Goal: Task Accomplishment & Management: Use online tool/utility

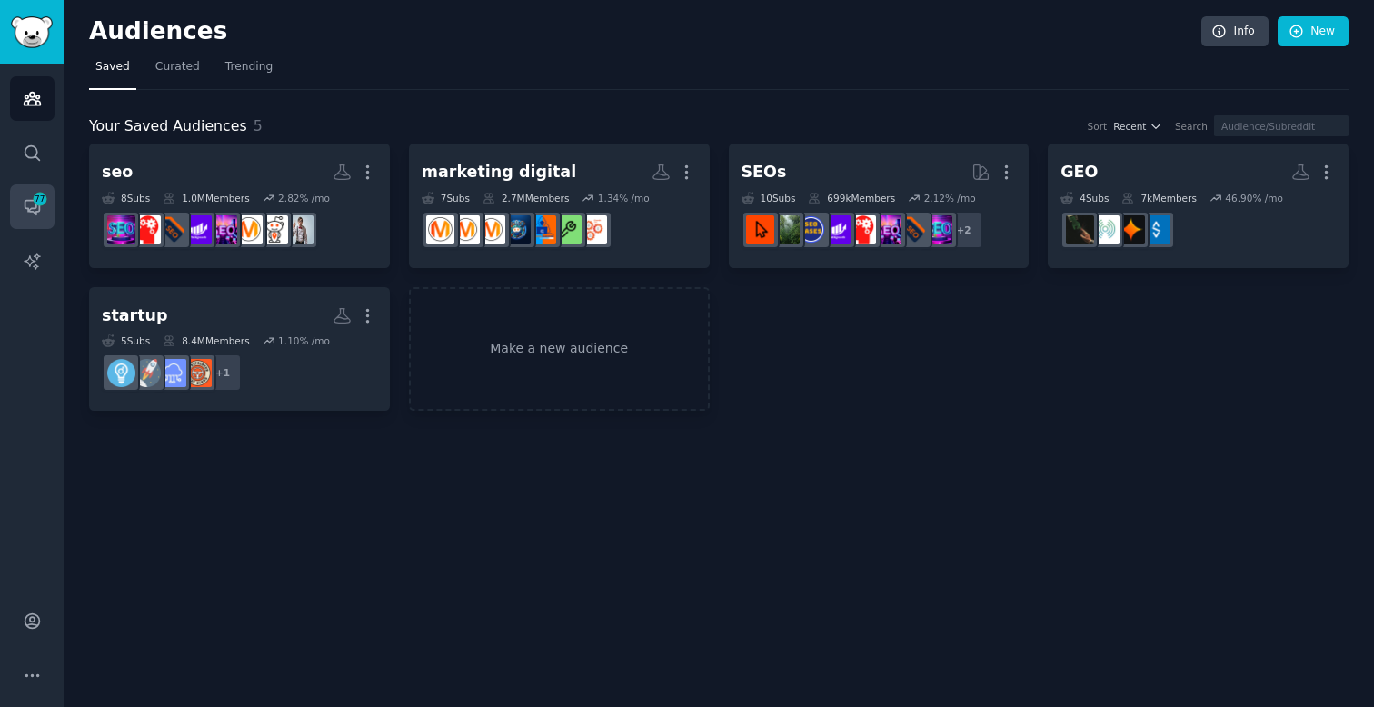
click at [37, 207] on icon "Sidebar" at bounding box center [32, 206] width 19 height 19
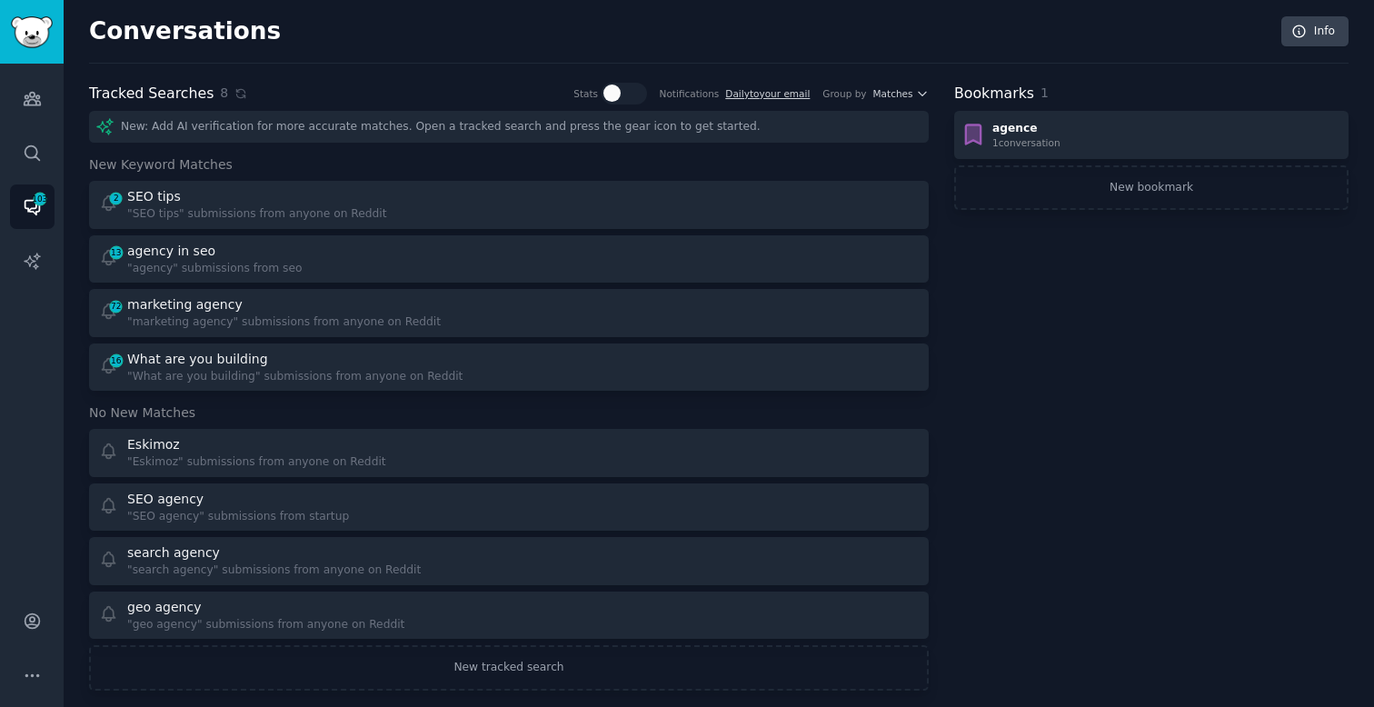
click at [4, 157] on div "Audiences Search Conversations 103 AI Reports" at bounding box center [32, 322] width 64 height 516
click at [6, 157] on div "Audiences Search Conversations 103 AI Reports" at bounding box center [32, 322] width 64 height 516
click at [31, 157] on icon "Sidebar" at bounding box center [32, 152] width 15 height 15
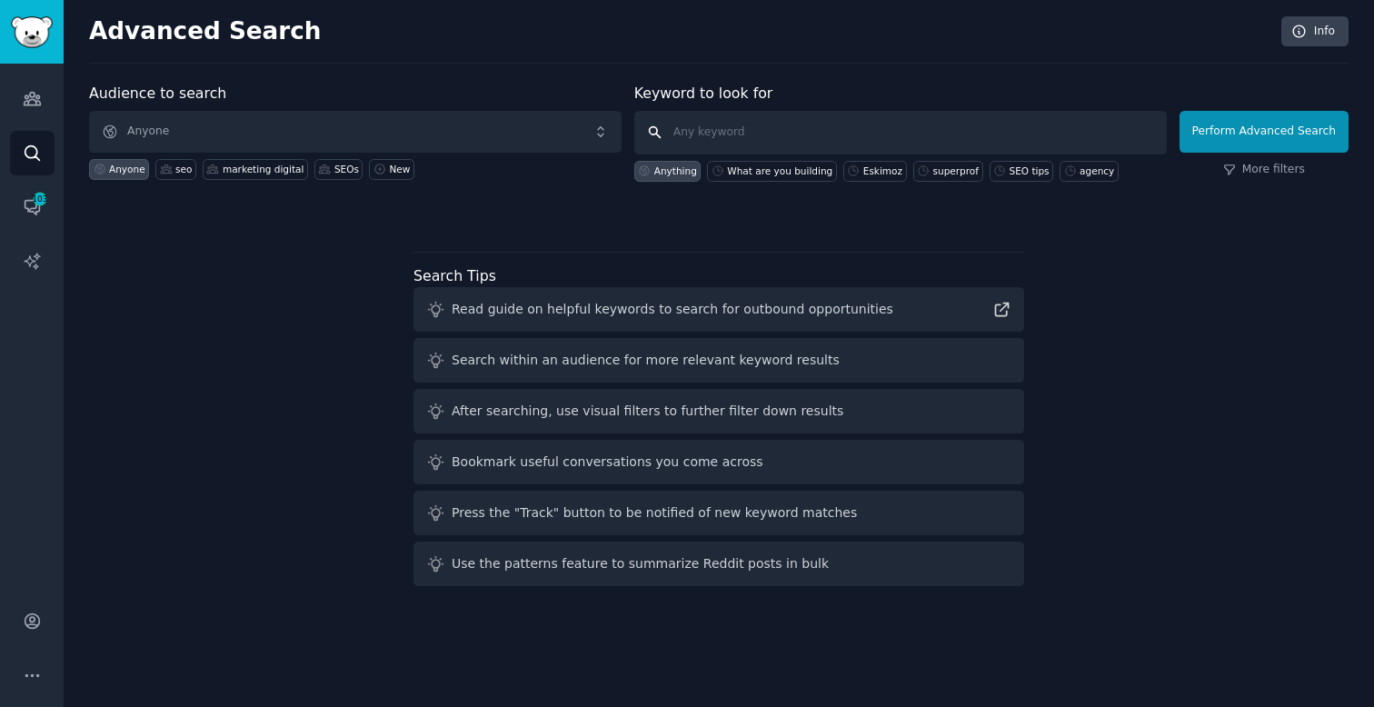
click at [732, 145] on input "text" at bounding box center [900, 133] width 532 height 44
type input "generative engine optimization"
click at [1298, 154] on div "Perform Advanced Search More filters" at bounding box center [1263, 137] width 169 height 90
click at [1305, 139] on button "Perform Advanced Search" at bounding box center [1263, 132] width 169 height 42
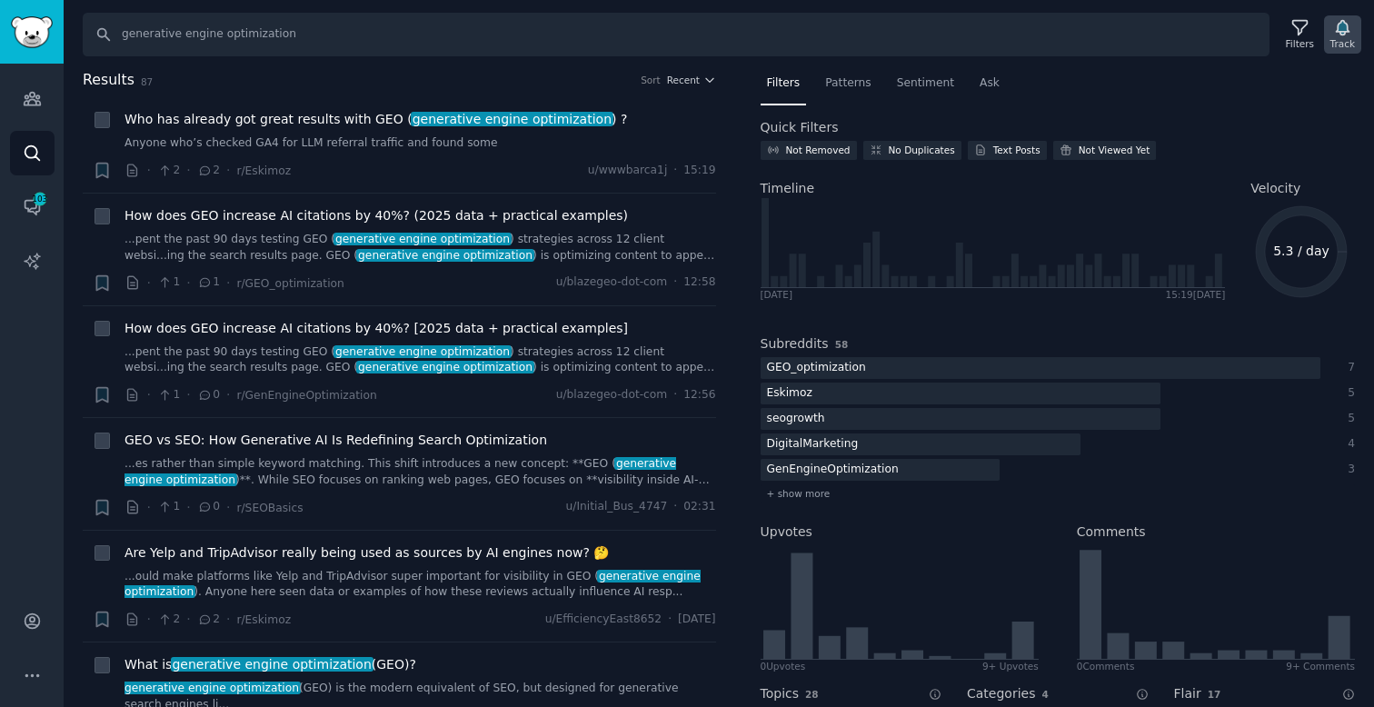
click at [1340, 34] on icon "button" at bounding box center [1342, 28] width 13 height 15
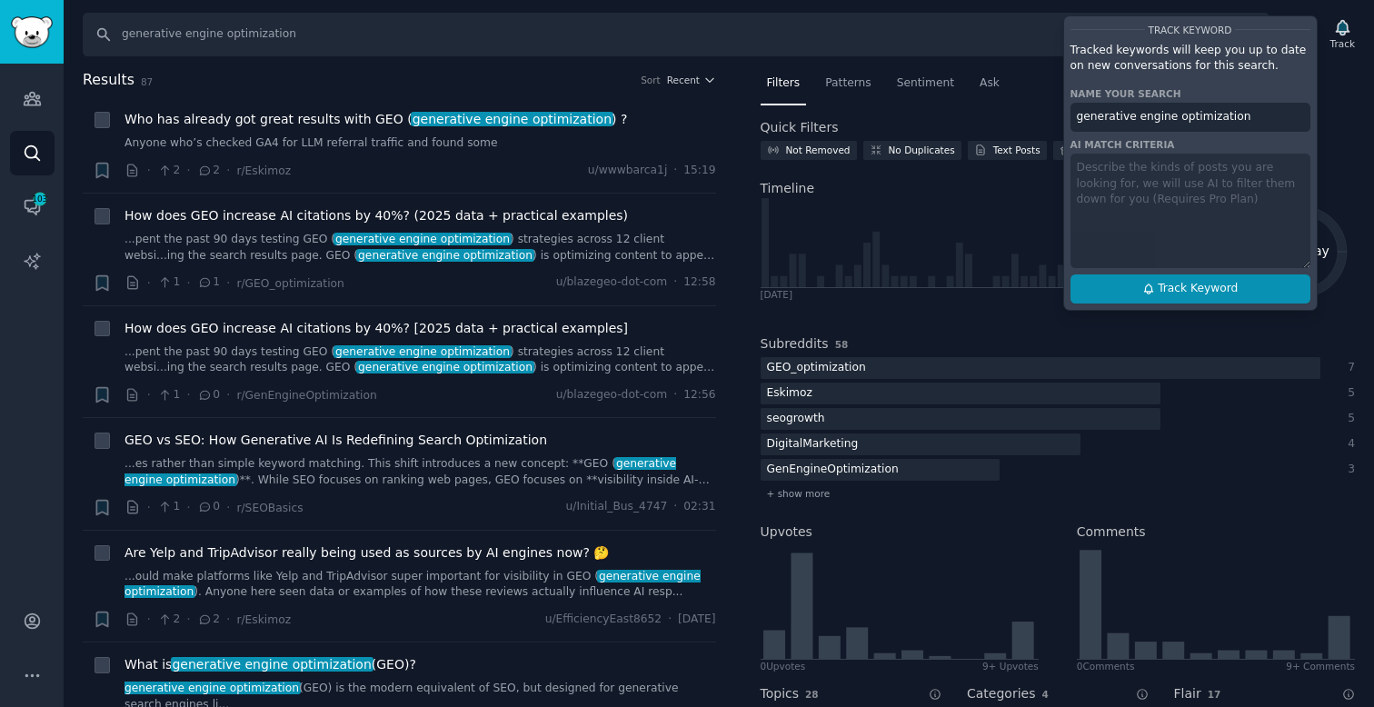
click at [1166, 290] on span "Track Keyword" at bounding box center [1198, 289] width 80 height 16
type input "generative engine optimization"
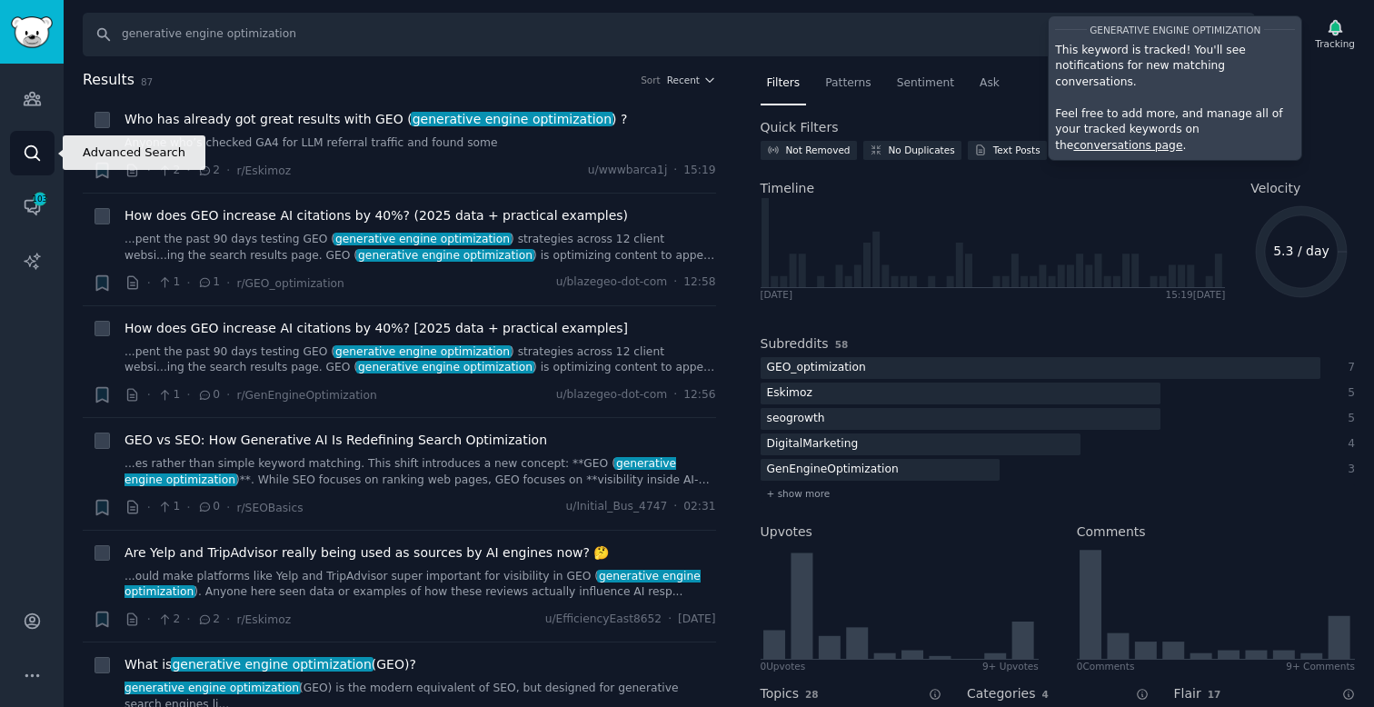
click at [21, 150] on link "Search" at bounding box center [32, 153] width 45 height 45
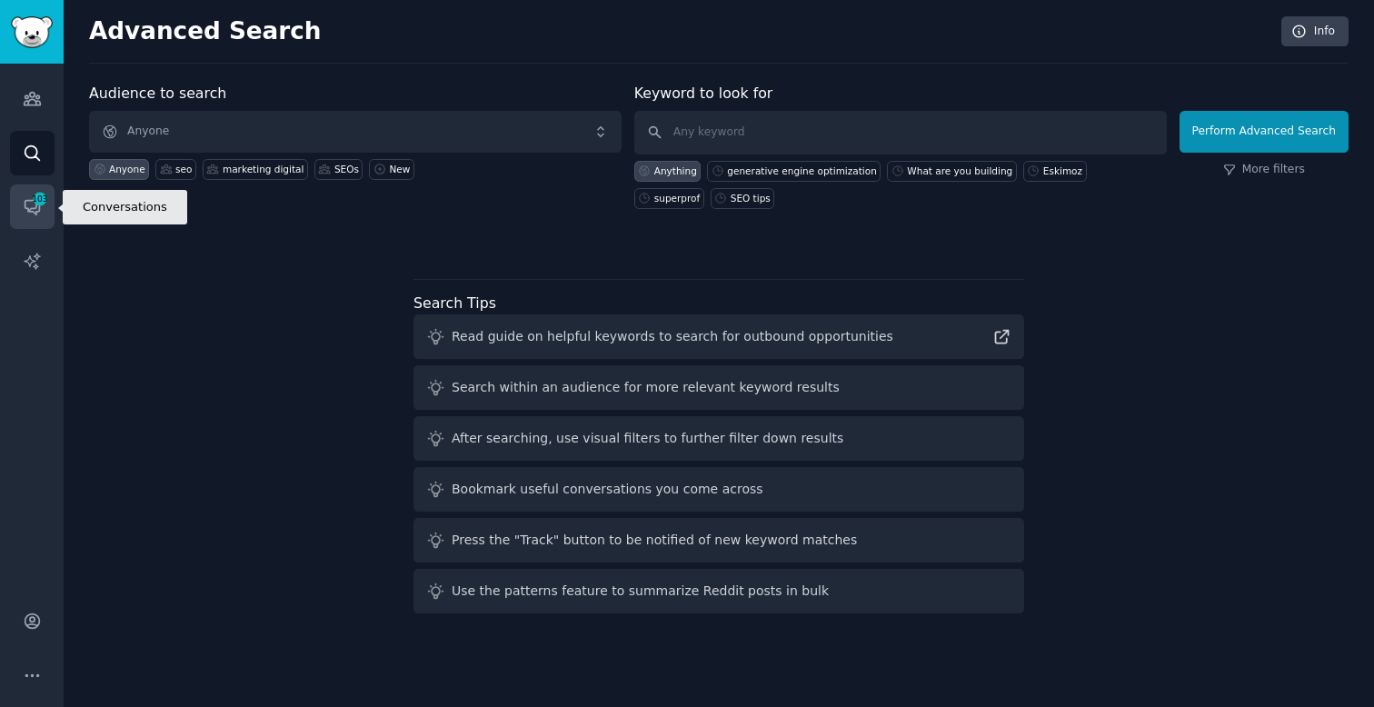
click at [40, 198] on span "103" at bounding box center [40, 199] width 16 height 13
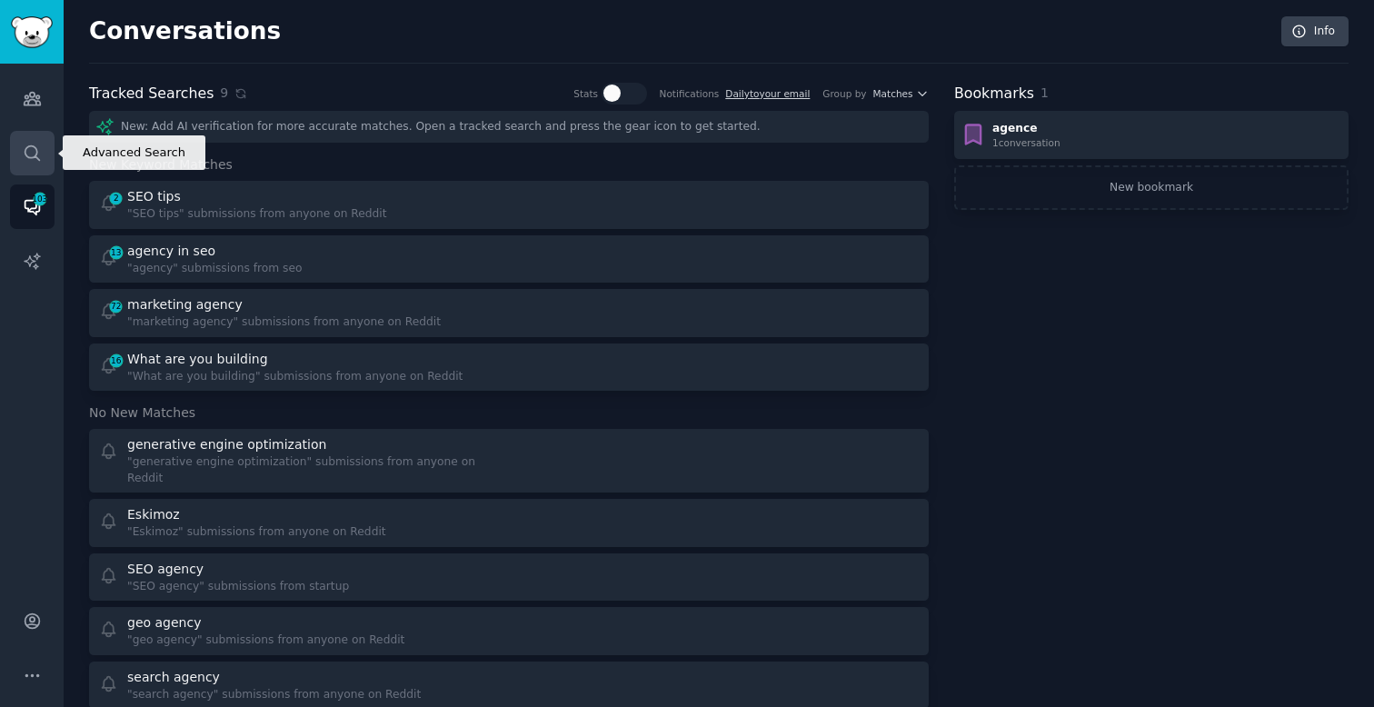
click at [36, 162] on link "Search" at bounding box center [32, 153] width 45 height 45
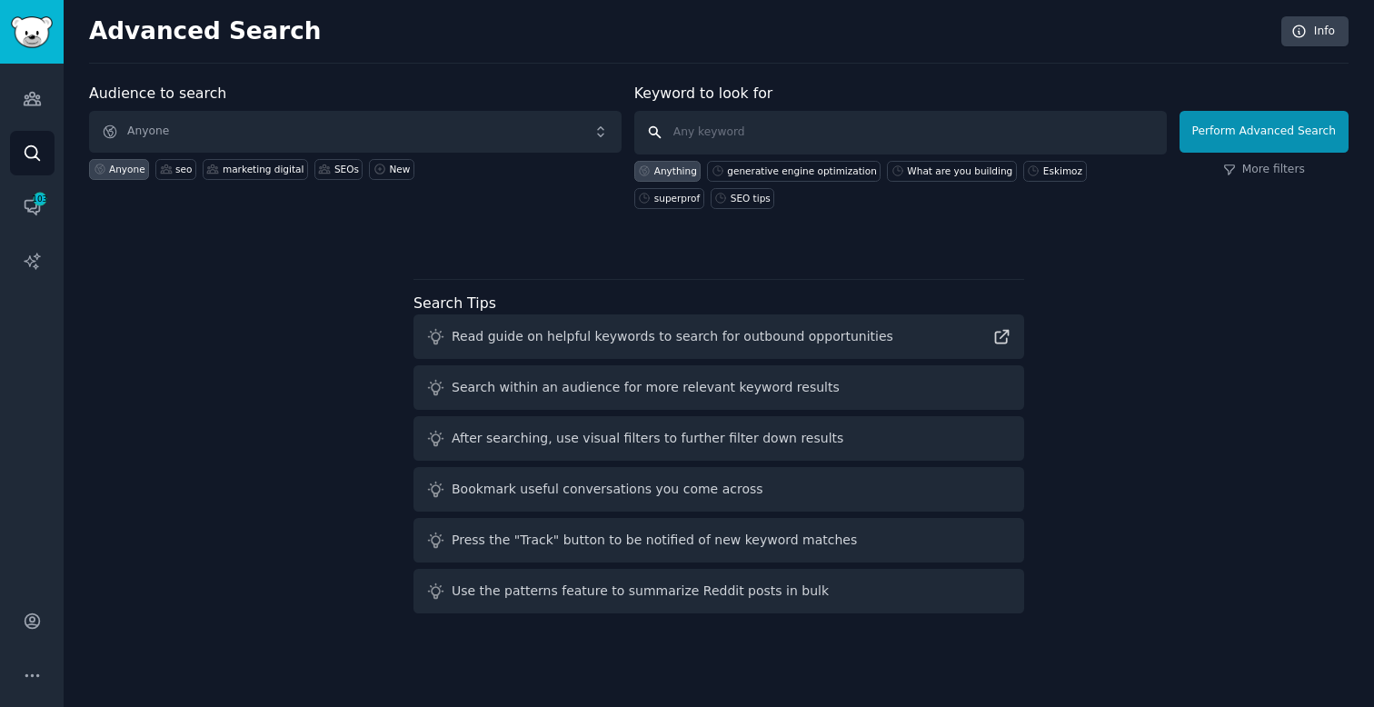
click at [721, 124] on input "text" at bounding box center [900, 133] width 532 height 44
type input "GEO"
click at [1245, 134] on button "Perform Advanced Search" at bounding box center [1263, 132] width 169 height 42
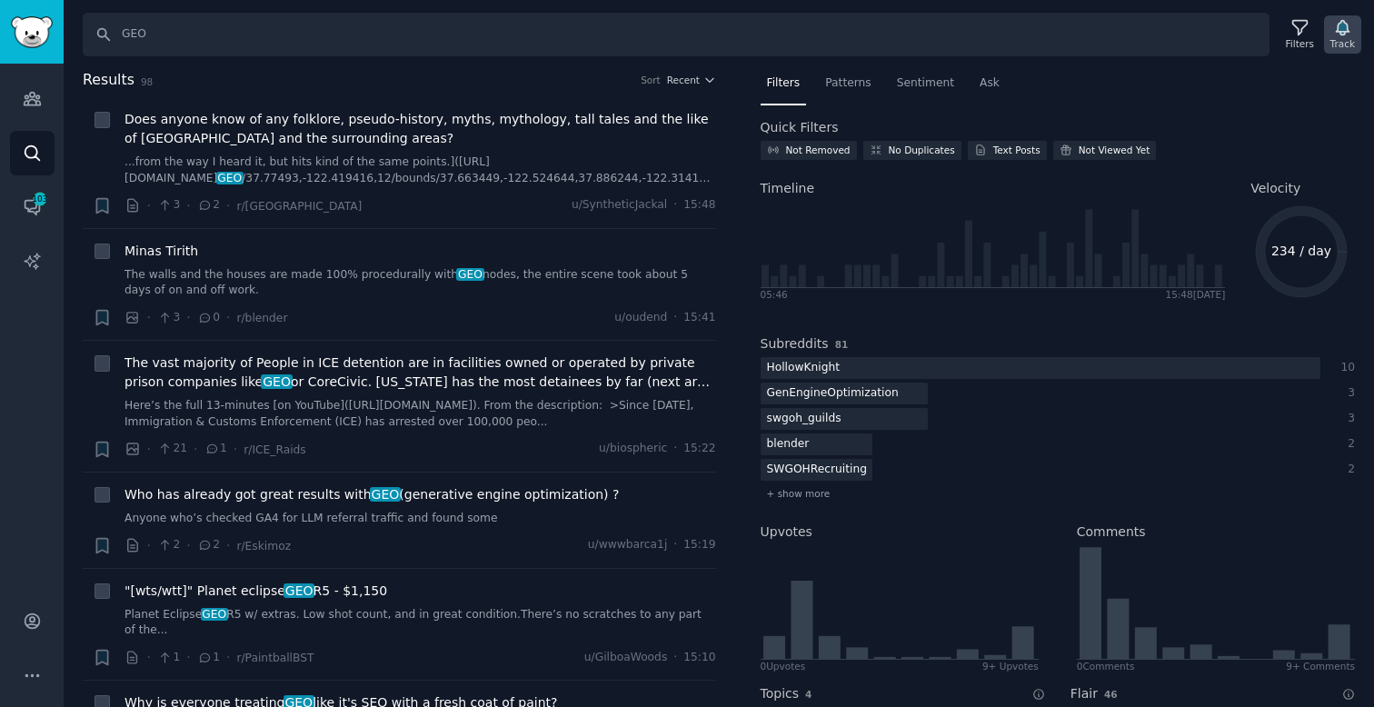
click at [1344, 33] on icon "button" at bounding box center [1342, 28] width 13 height 15
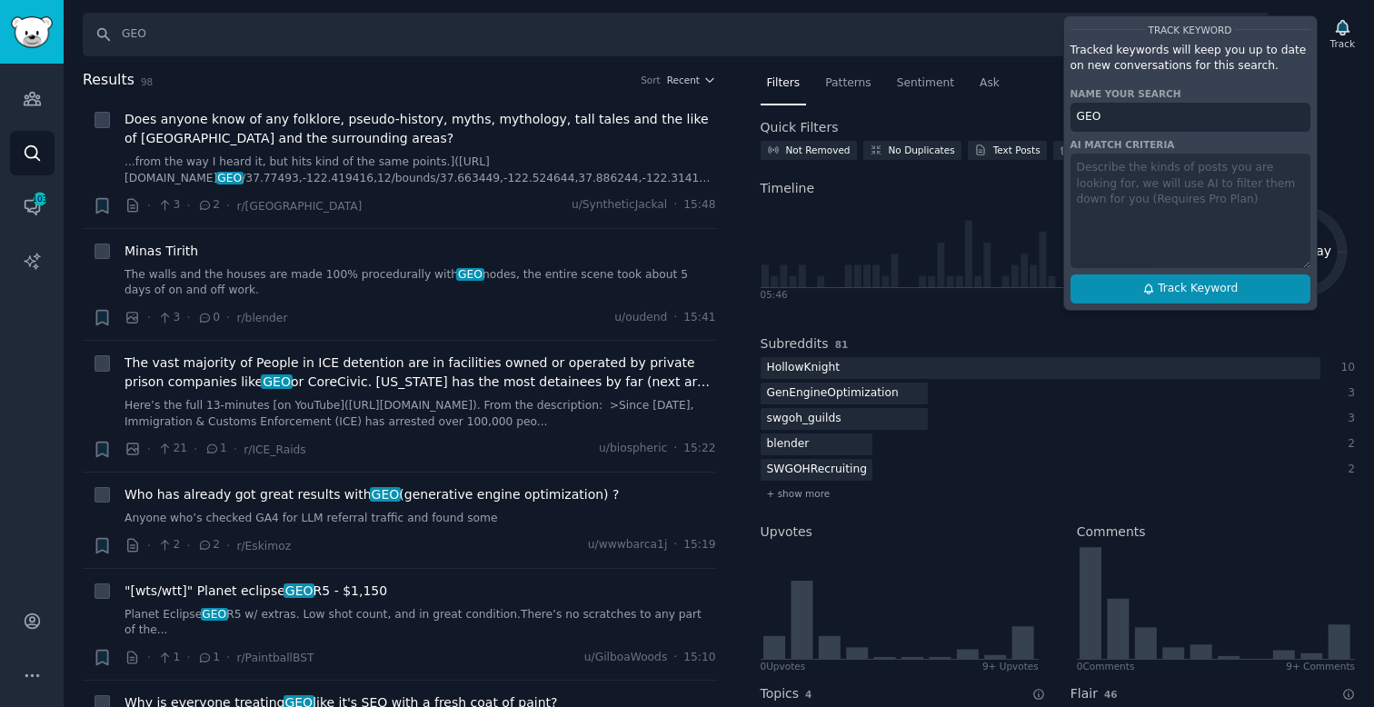
click at [1163, 300] on button "Track Keyword" at bounding box center [1190, 288] width 240 height 29
type input "GEO"
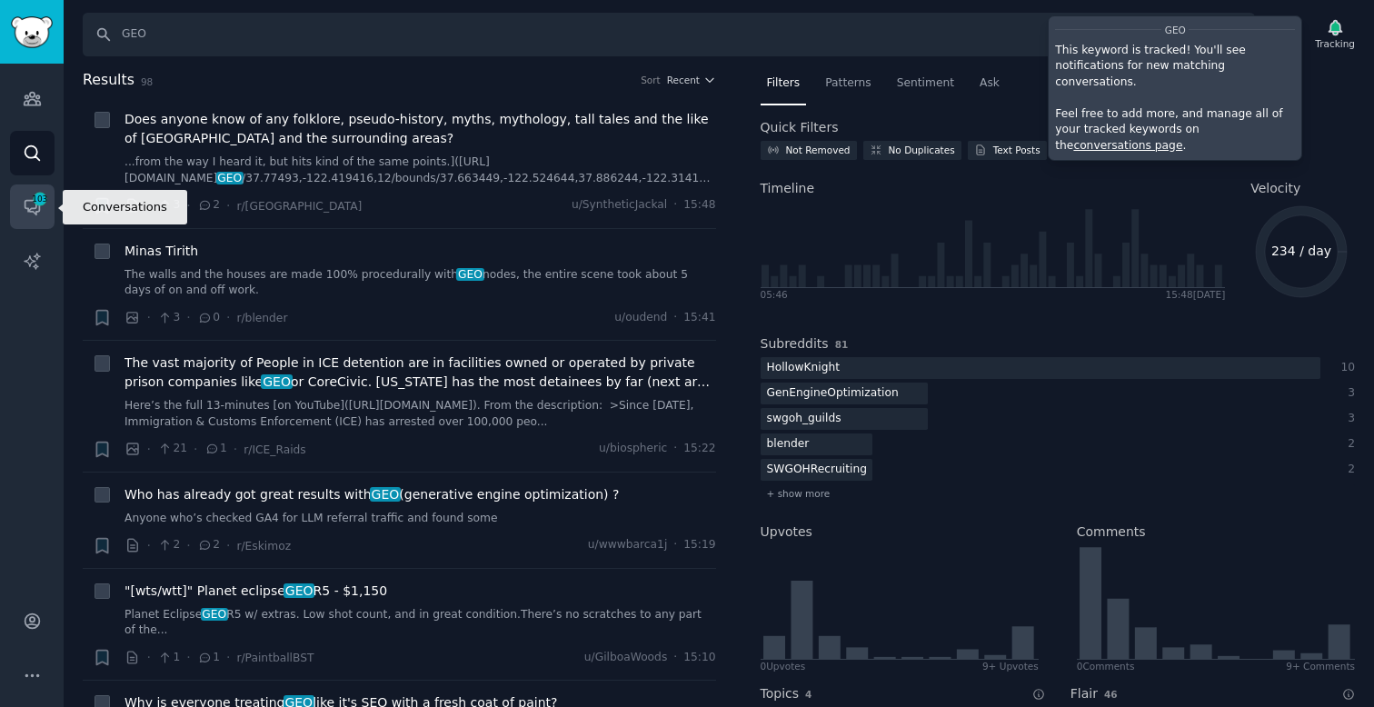
click at [25, 201] on icon "Sidebar" at bounding box center [32, 208] width 15 height 15
